Goal: Transaction & Acquisition: Purchase product/service

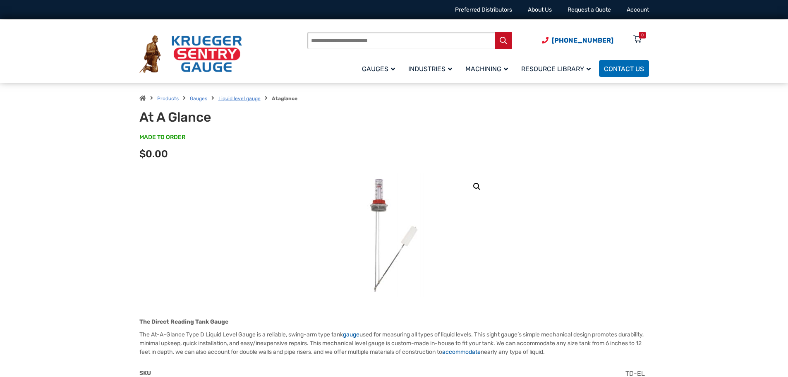
click at [236, 98] on link "Liquid level gauge" at bounding box center [240, 99] width 42 height 6
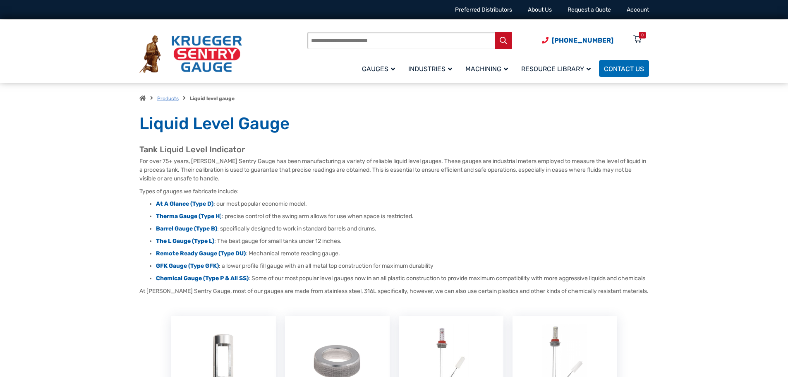
click at [170, 99] on link "Products" at bounding box center [168, 99] width 22 height 6
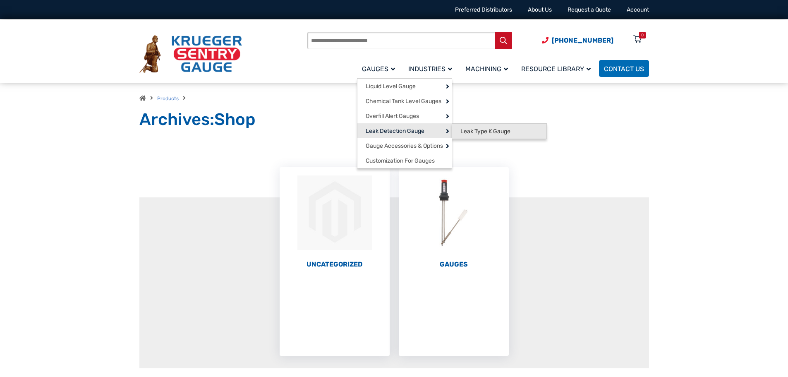
click at [488, 135] on link "Leak Type K Gauge" at bounding box center [499, 131] width 94 height 15
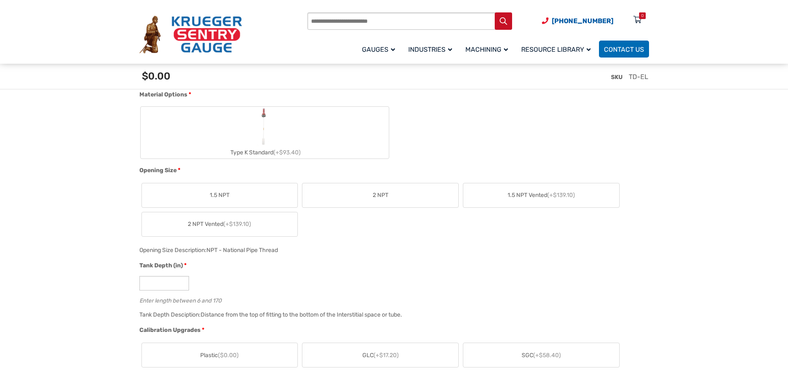
scroll to position [331, 0]
click at [240, 127] on label "Type K Standard (+$93.40)" at bounding box center [265, 132] width 248 height 52
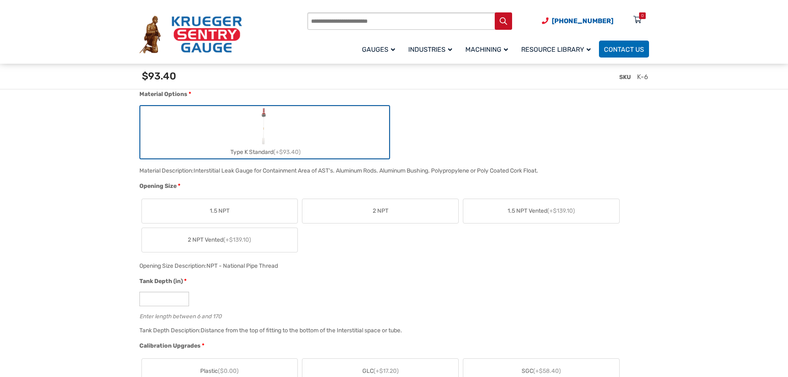
click at [372, 212] on label "2 NPT" at bounding box center [381, 211] width 156 height 24
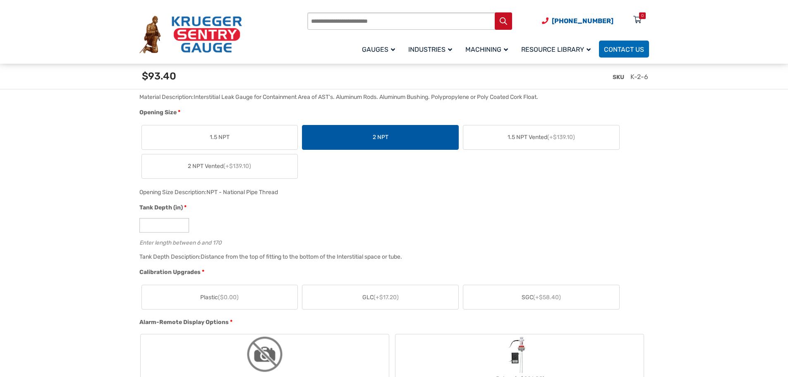
scroll to position [414, 0]
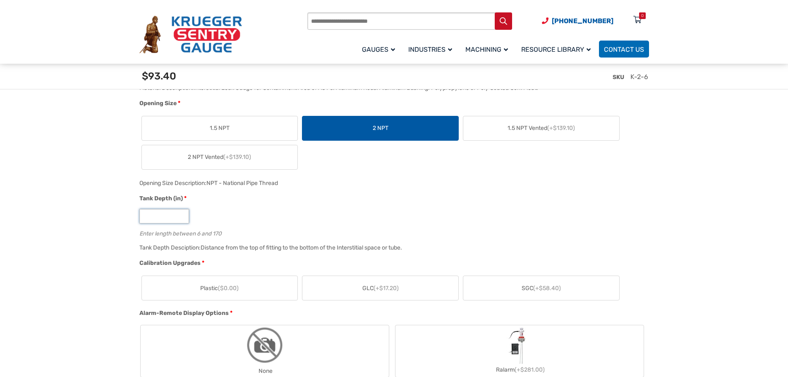
drag, startPoint x: 152, startPoint y: 218, endPoint x: 145, endPoint y: 218, distance: 7.4
click at [145, 218] on input "*" at bounding box center [164, 216] width 50 height 14
type input "**"
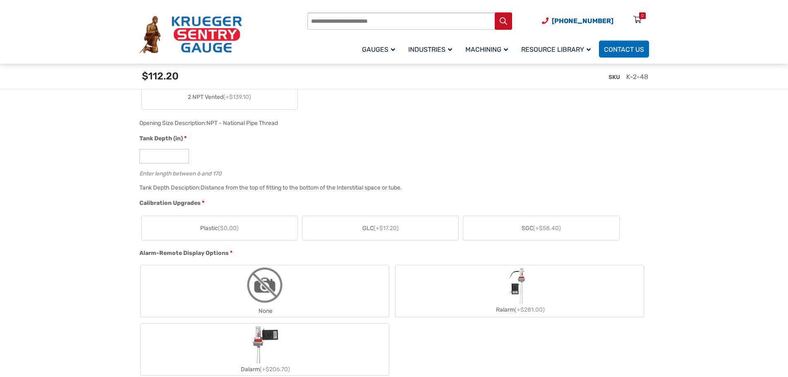
scroll to position [497, 0]
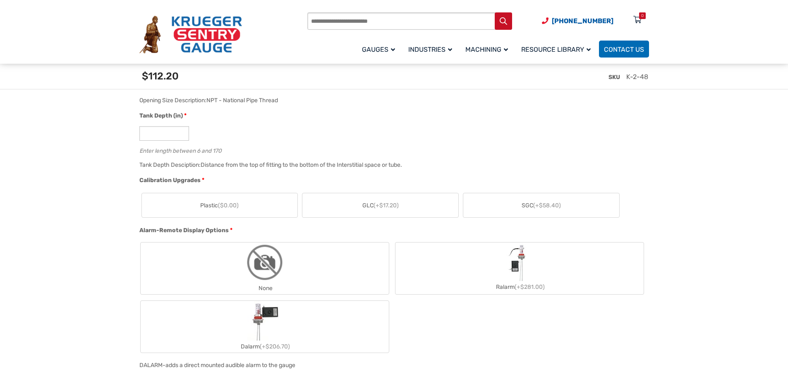
click at [222, 206] on span "($0.00)" at bounding box center [228, 205] width 21 height 7
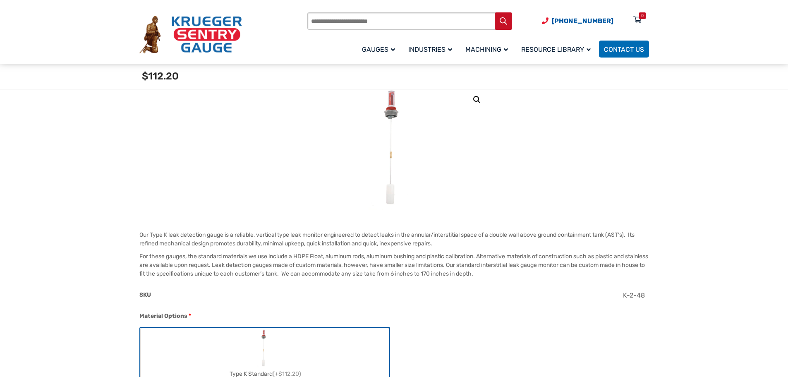
scroll to position [0, 0]
